Goal: Transaction & Acquisition: Download file/media

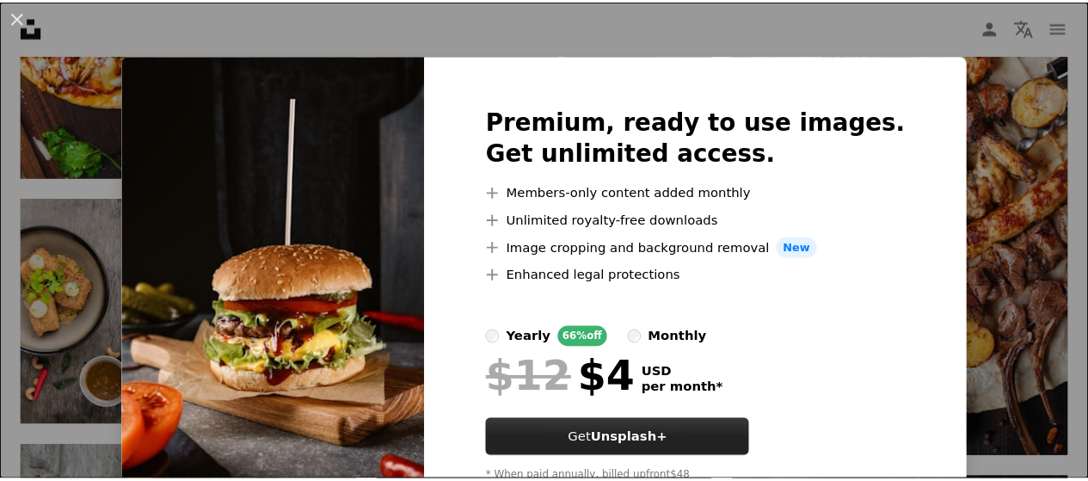
scroll to position [71, 0]
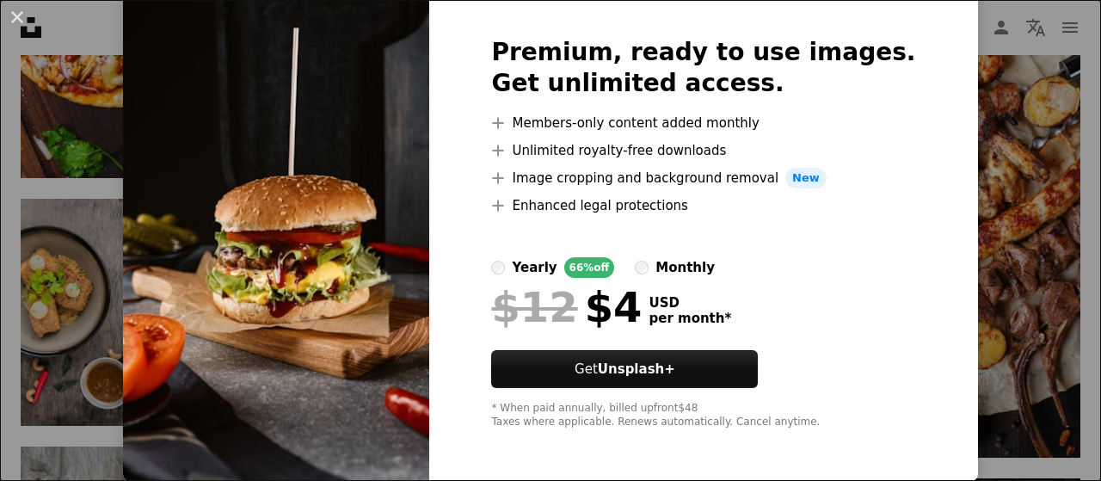
click at [954, 281] on div "An X shape Premium, ready to use images. Get unlimited access. A plus sign Memb…" at bounding box center [550, 240] width 1101 height 481
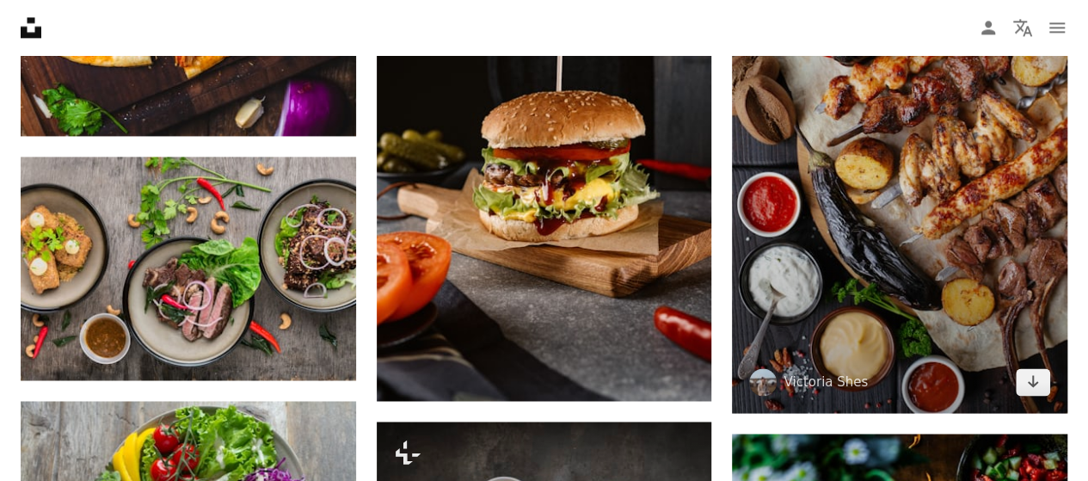
scroll to position [1237, 0]
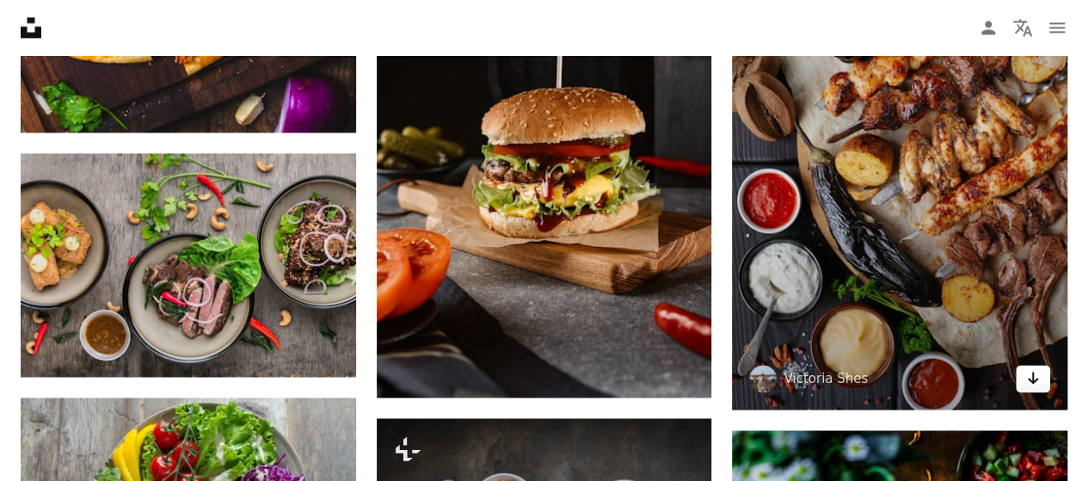
click at [1041, 372] on link "Arrow pointing down" at bounding box center [1033, 379] width 34 height 28
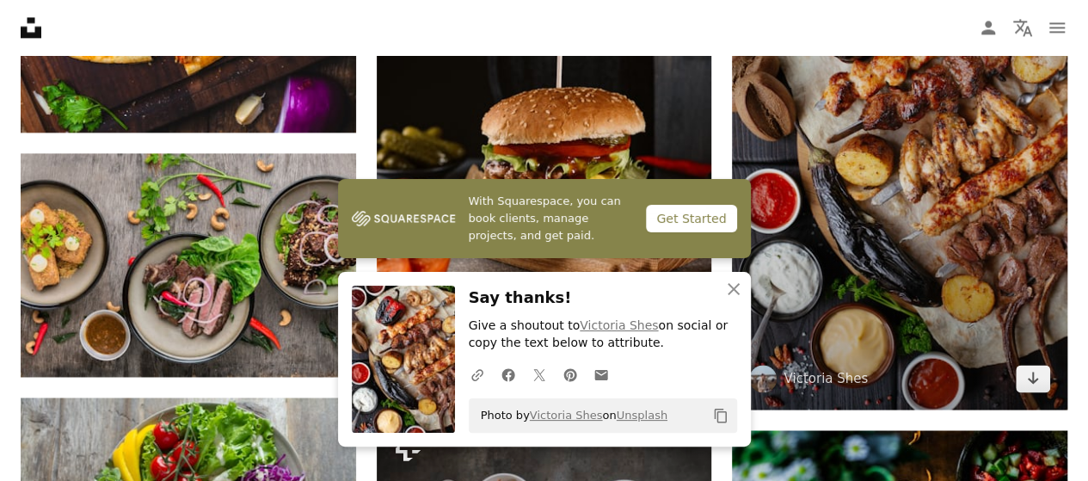
click at [744, 144] on img at bounding box center [899, 157] width 335 height 502
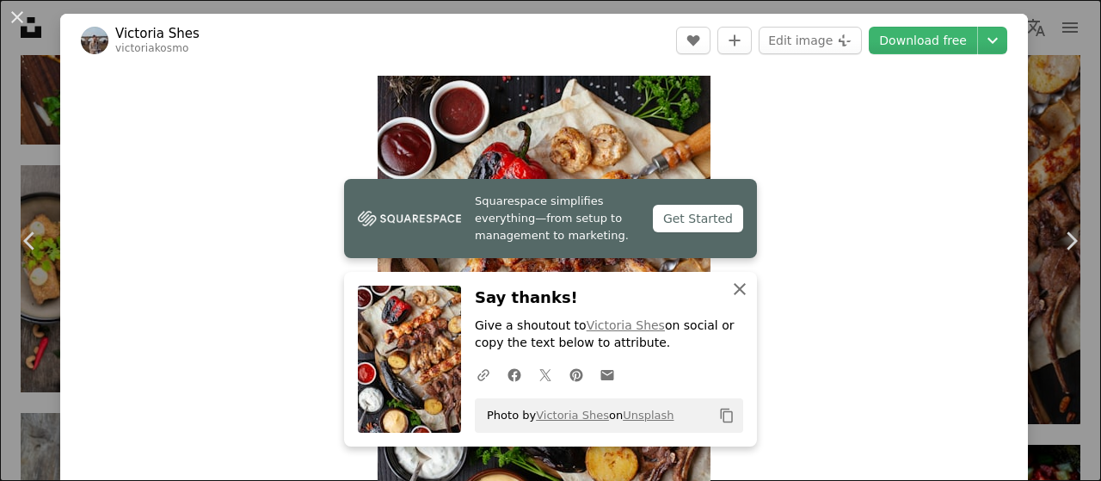
click at [738, 285] on icon "button" at bounding box center [740, 289] width 12 height 12
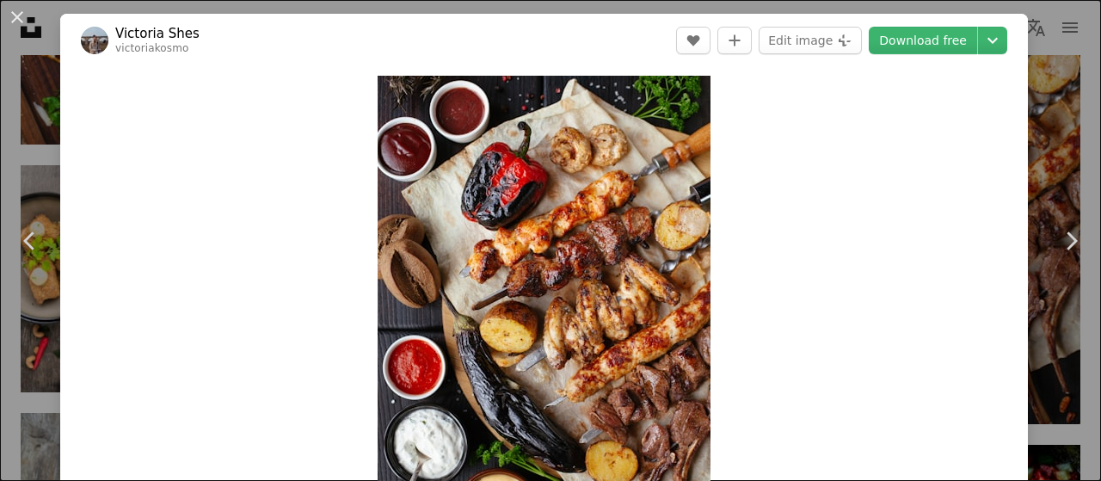
click at [1035, 156] on div "An X shape Chevron left Chevron right Victoria Shes victoriakosmo A heart A plu…" at bounding box center [550, 240] width 1101 height 481
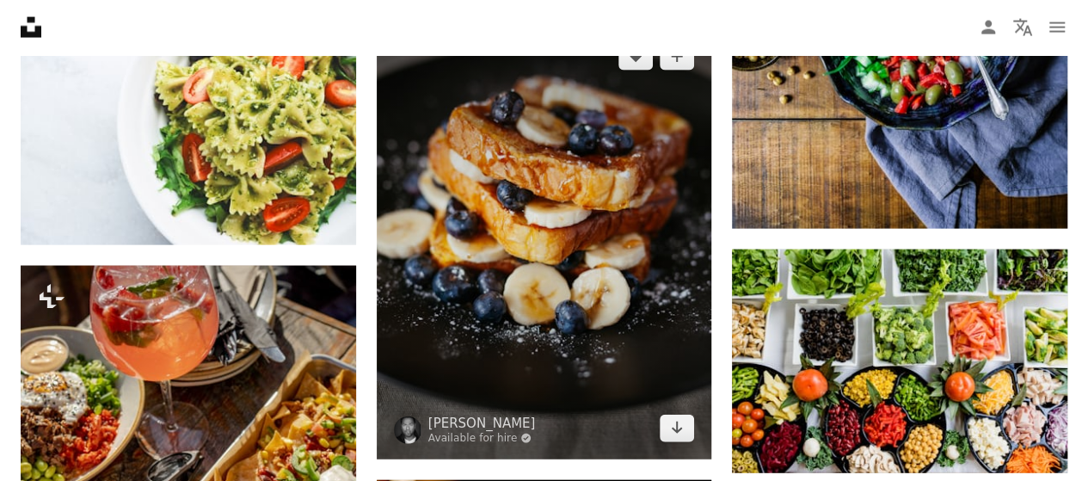
scroll to position [1858, 0]
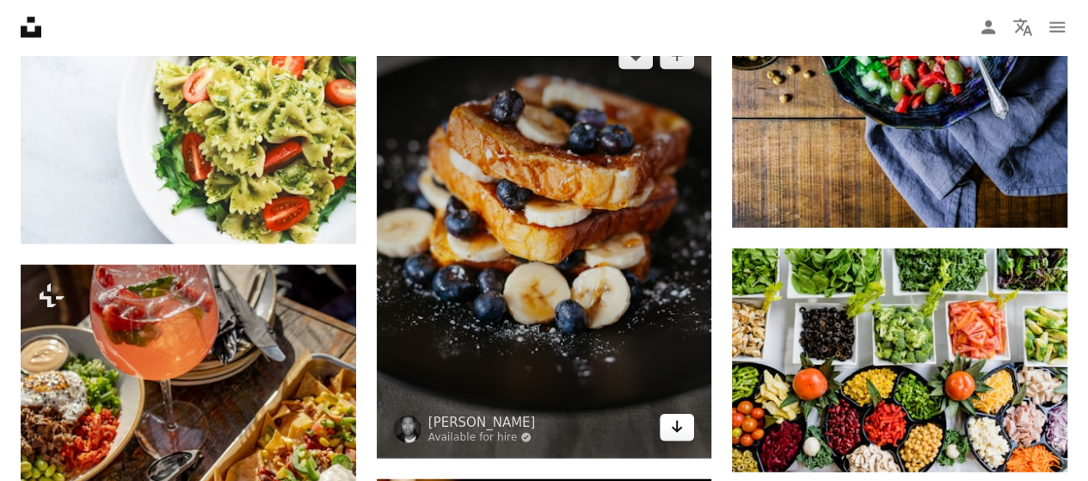
click at [685, 427] on link "Arrow pointing down" at bounding box center [677, 428] width 34 height 28
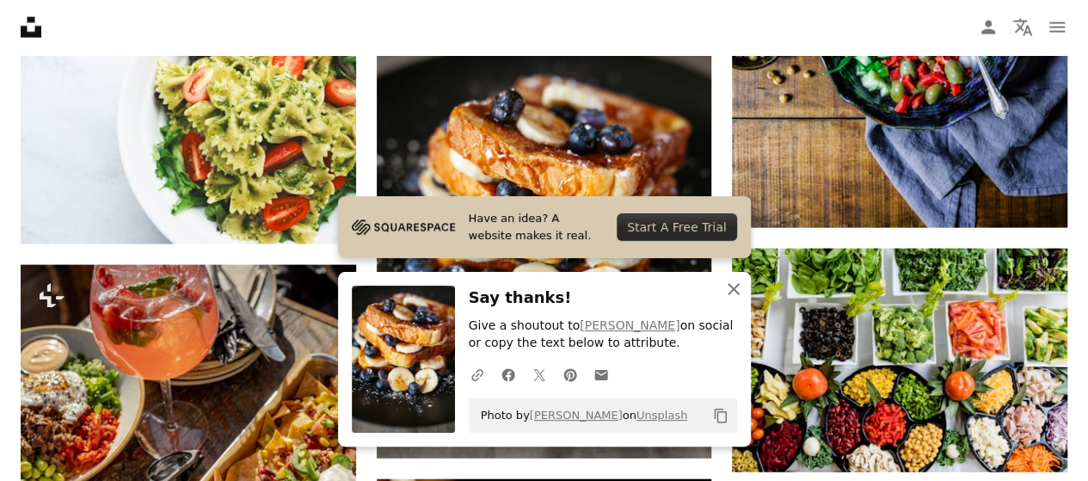
click at [726, 285] on icon "An X shape" at bounding box center [733, 289] width 21 height 21
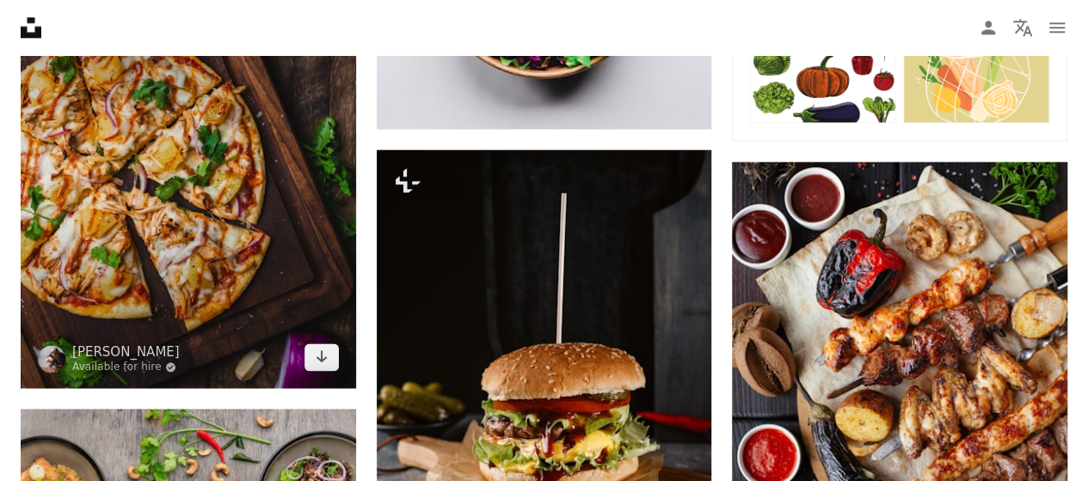
scroll to position [981, 0]
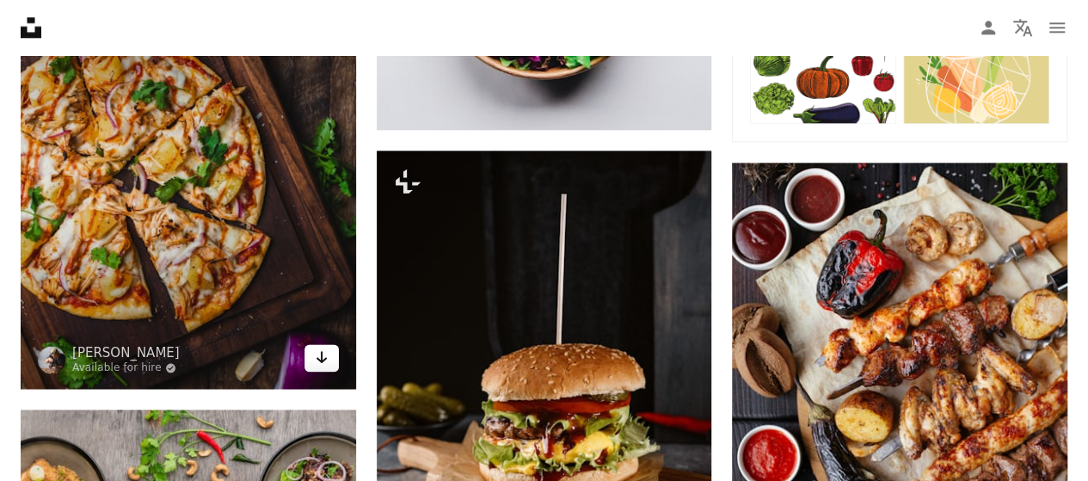
click at [323, 365] on icon "Arrow pointing down" at bounding box center [322, 357] width 14 height 21
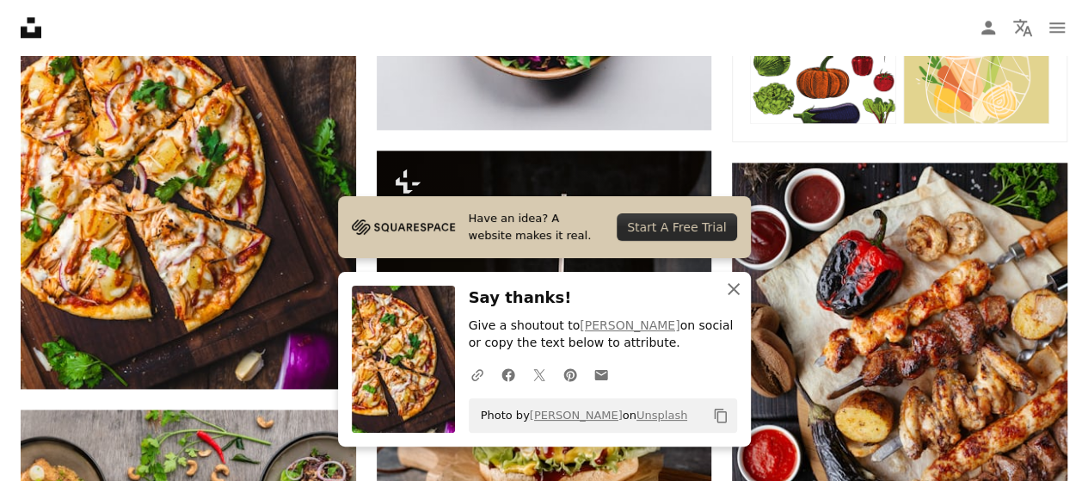
click at [735, 292] on icon "button" at bounding box center [734, 289] width 12 height 12
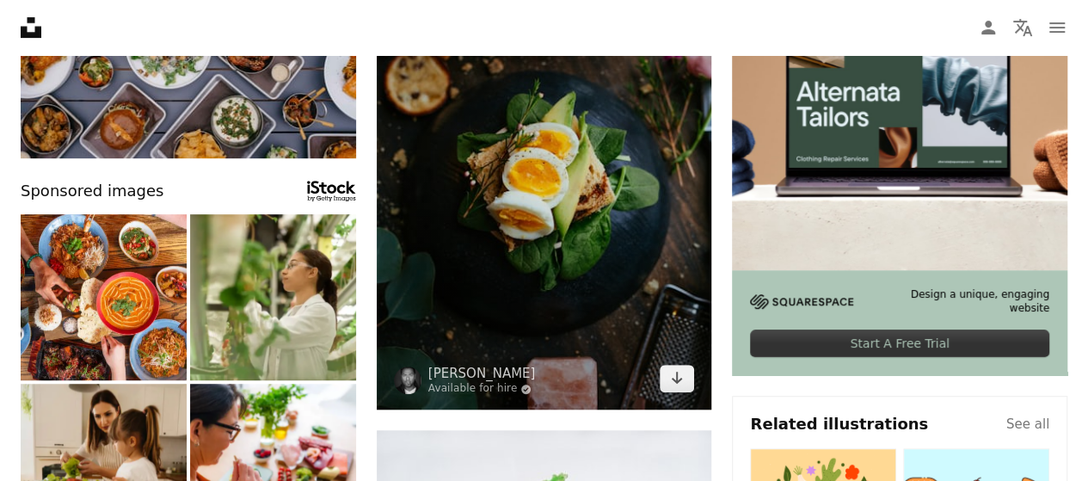
scroll to position [347, 0]
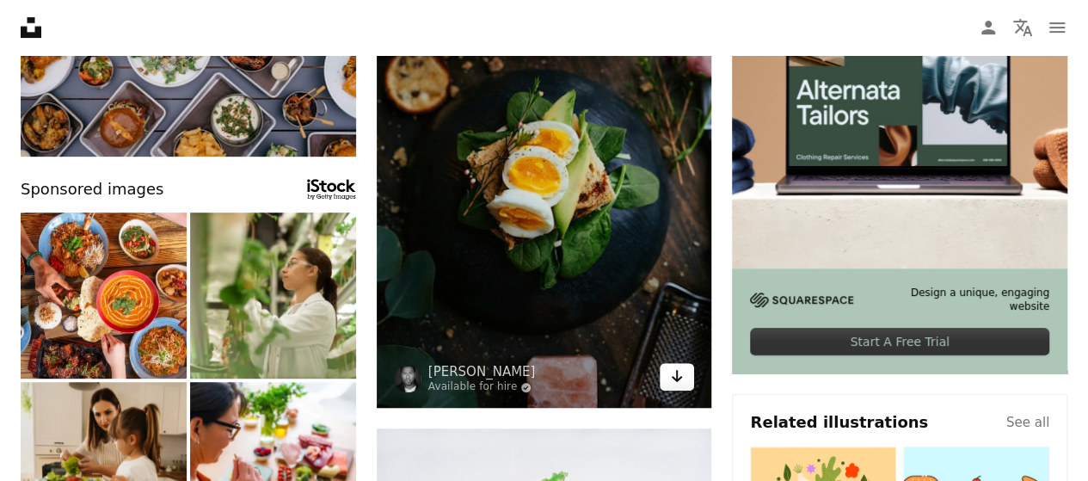
click at [685, 375] on link "Arrow pointing down" at bounding box center [677, 377] width 34 height 28
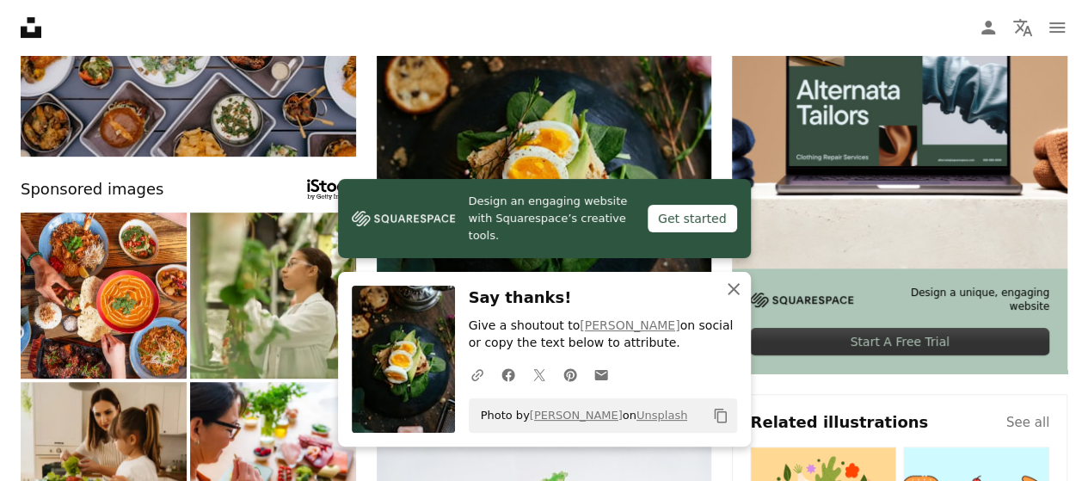
click at [740, 292] on icon "An X shape" at bounding box center [733, 289] width 21 height 21
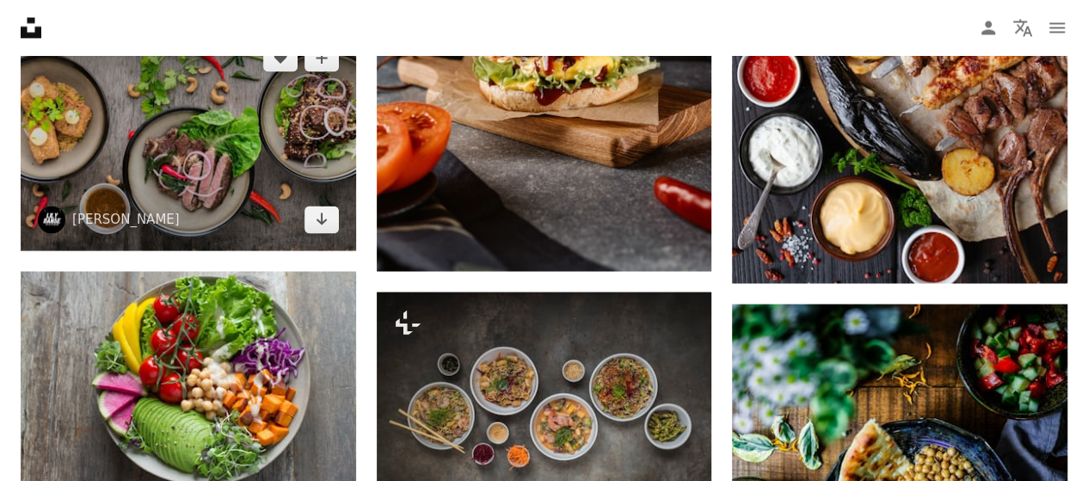
scroll to position [1363, 0]
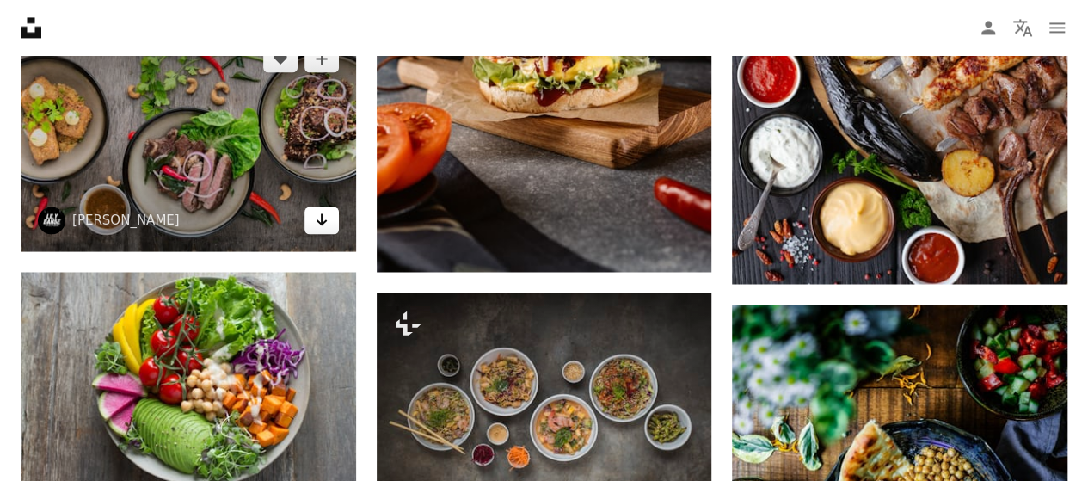
click at [334, 220] on link "Arrow pointing down" at bounding box center [321, 220] width 34 height 28
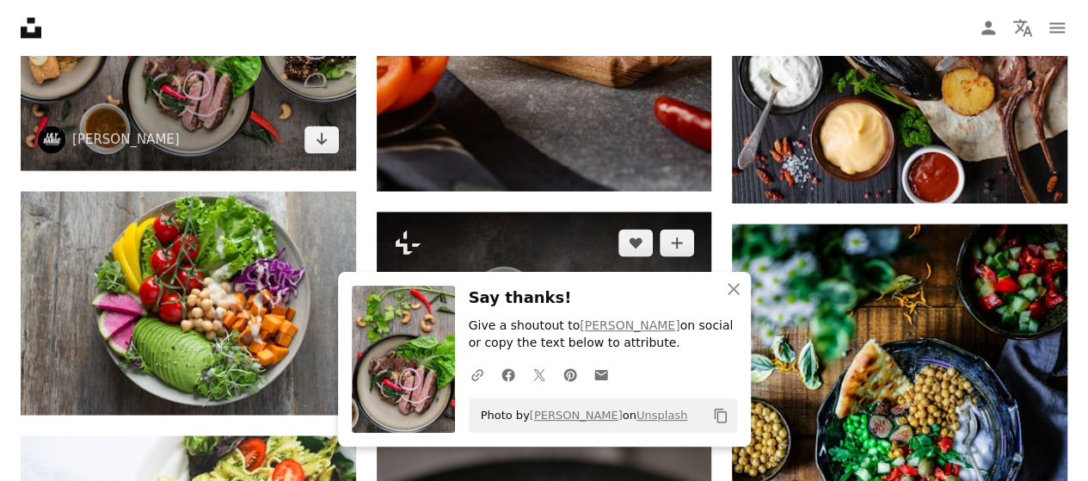
scroll to position [1446, 0]
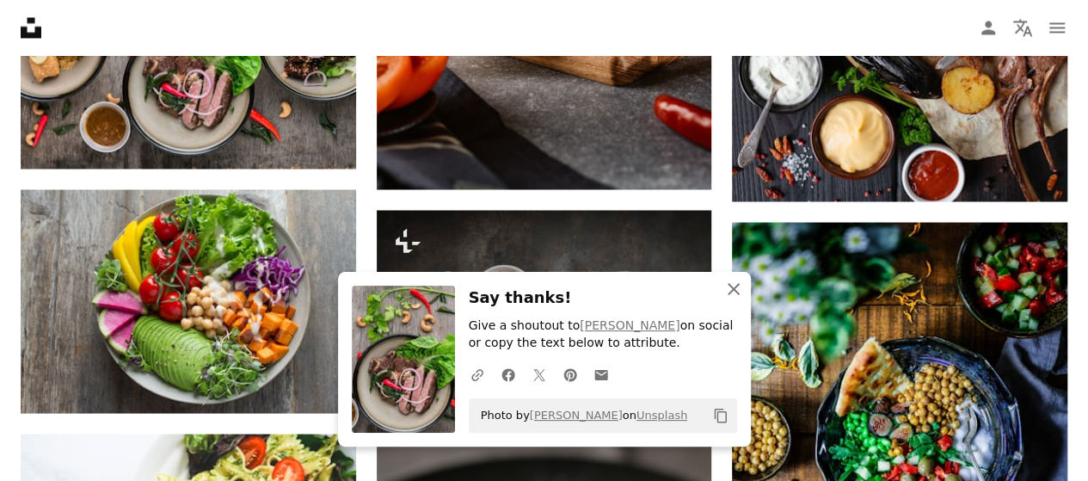
click at [742, 287] on icon "An X shape" at bounding box center [733, 289] width 21 height 21
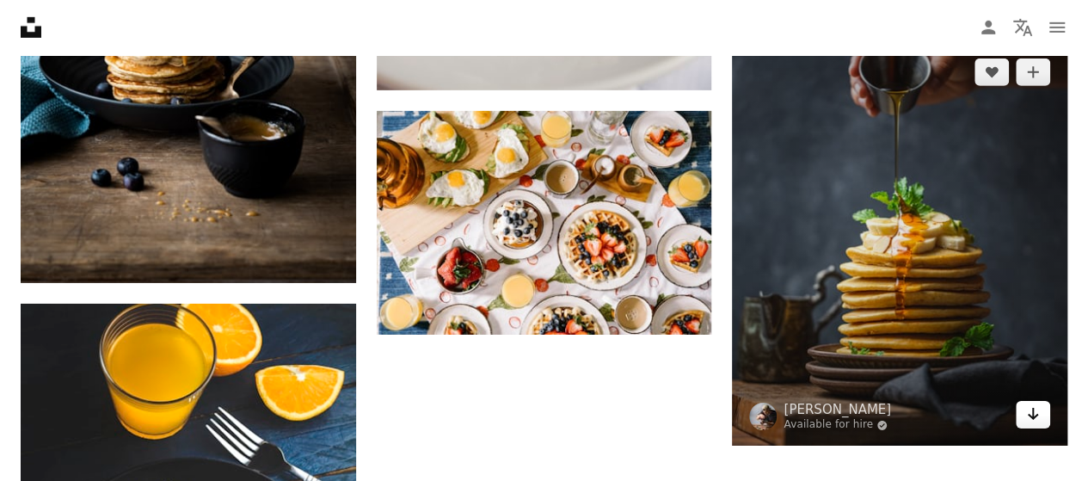
scroll to position [2748, 0]
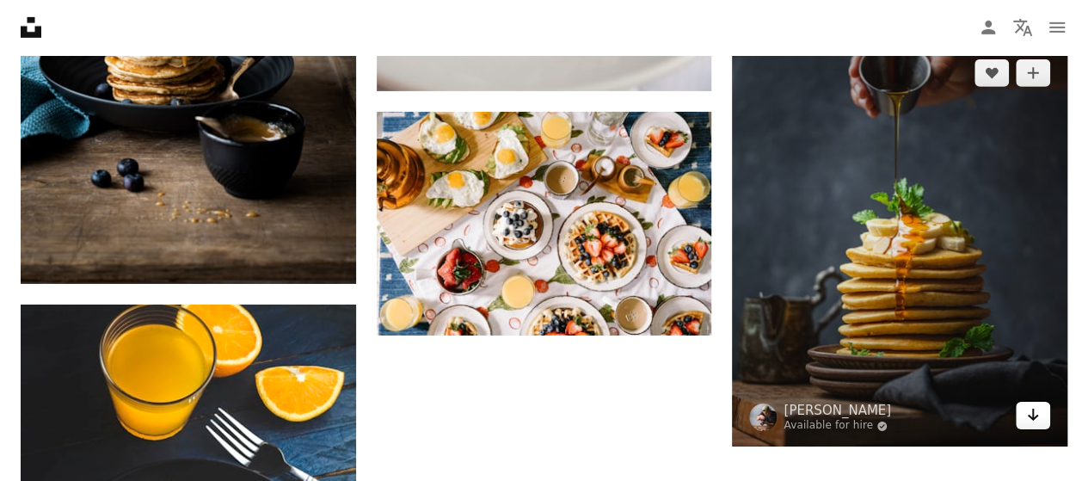
click at [1043, 404] on link "Arrow pointing down" at bounding box center [1033, 416] width 34 height 28
